Goal: Transaction & Acquisition: Purchase product/service

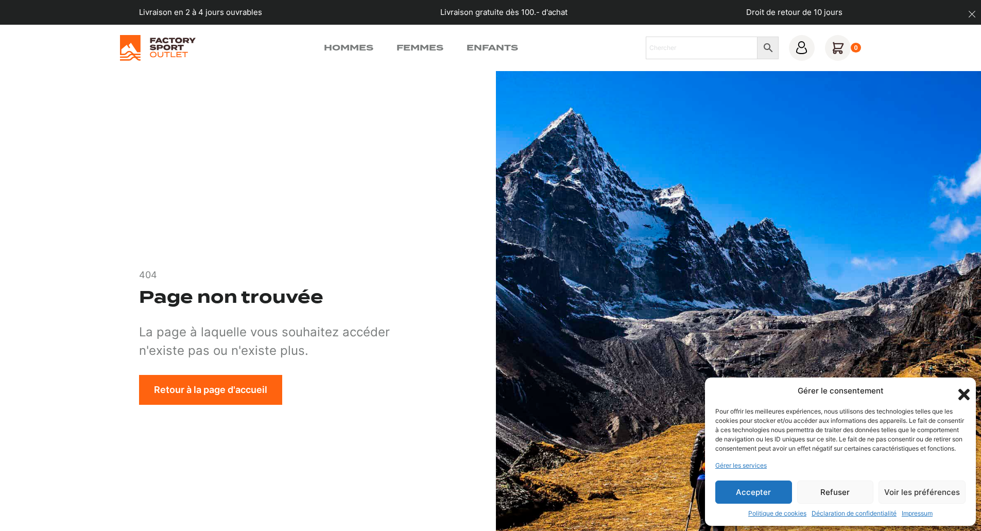
click at [486, 43] on link "Enfants" at bounding box center [491, 48] width 51 height 12
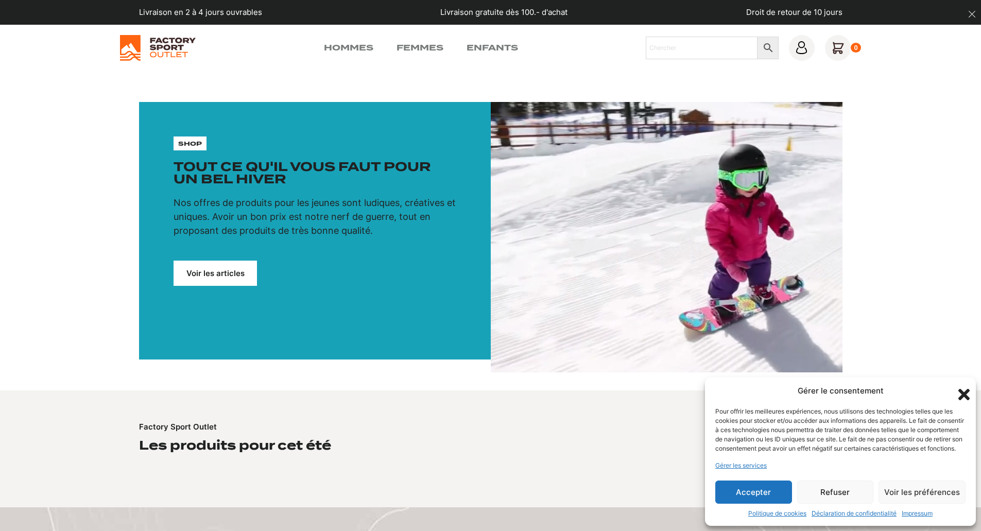
click at [244, 263] on link "Voir les articles" at bounding box center [215, 273] width 83 height 25
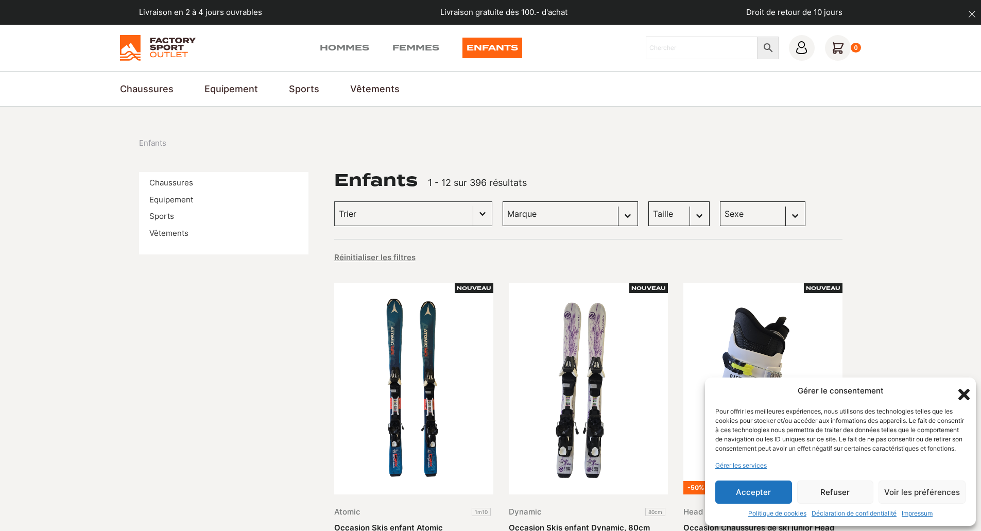
click at [430, 224] on div "Trier le contenu" at bounding box center [404, 214] width 138 height 24
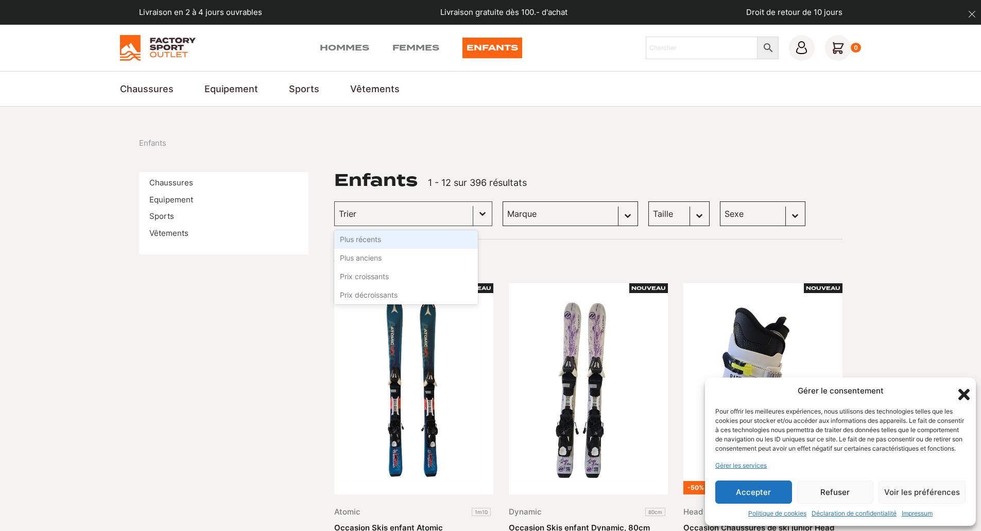
click at [596, 143] on div "Enfants" at bounding box center [490, 143] width 703 height 12
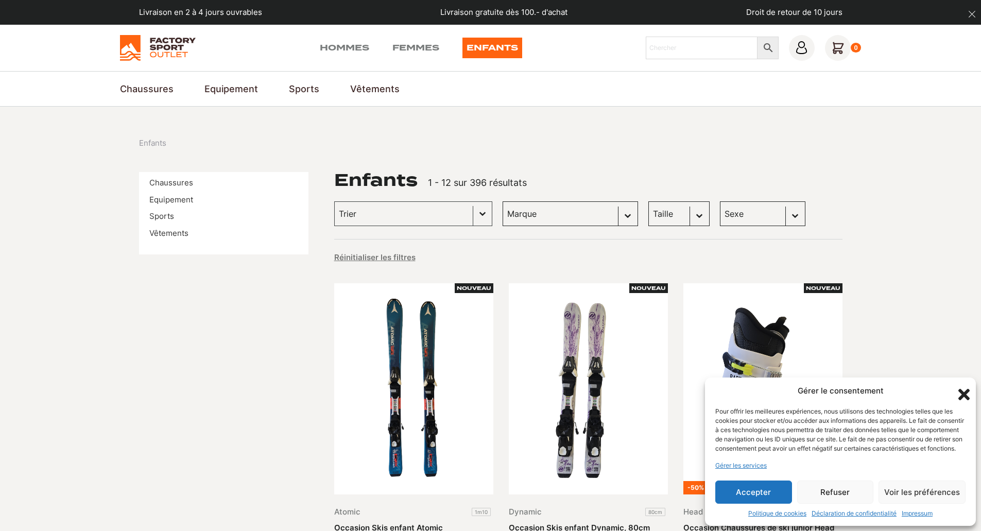
click at [524, 222] on select "Marque Globe Skateboards (63) Dakine (32) The [US_STATE] Scene (25) West Path (…" at bounding box center [570, 213] width 135 height 25
click at [542, 218] on select "Marque Globe Skateboards (63) Dakine (32) The [US_STATE] Scene (25) West Path (…" at bounding box center [570, 213] width 135 height 25
